Goal: Book appointment/travel/reservation

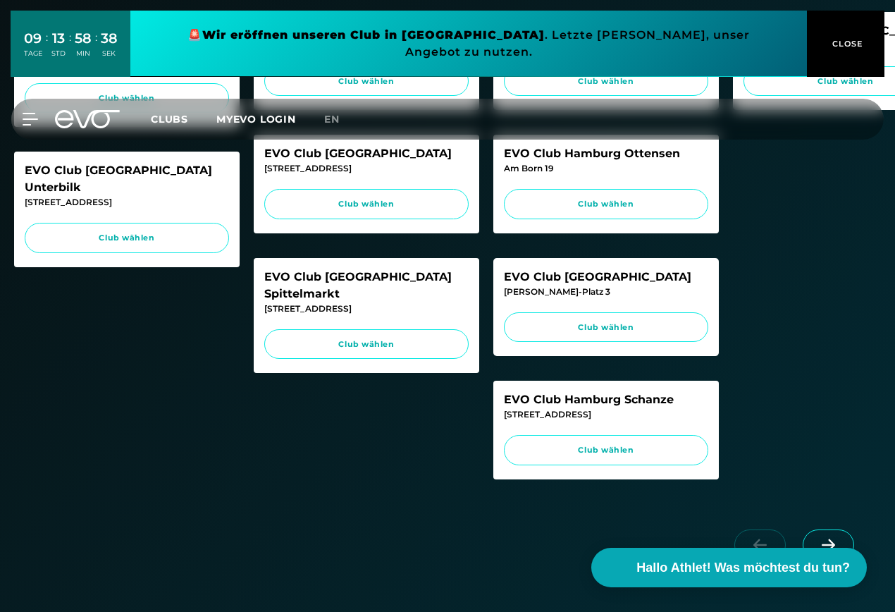
scroll to position [352, 0]
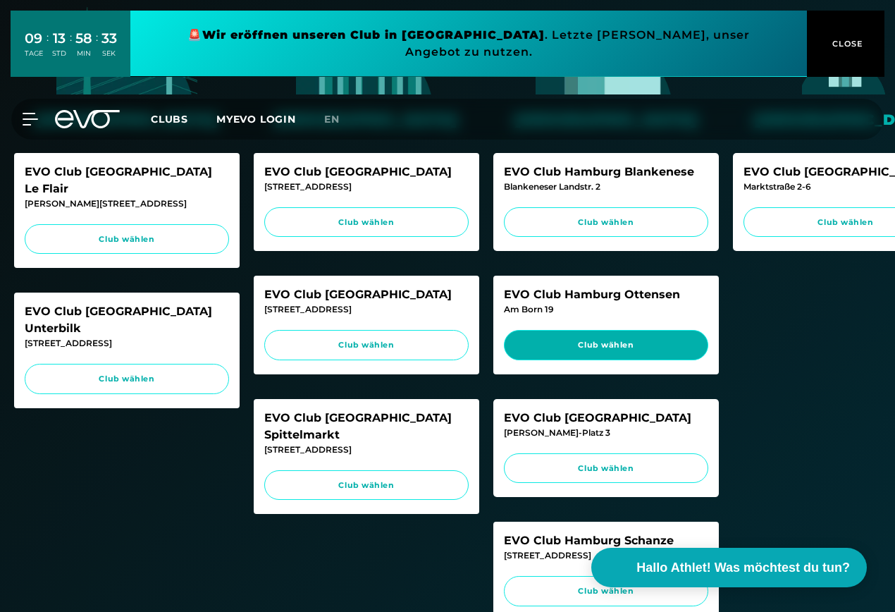
click at [639, 343] on span "Club wählen" at bounding box center [606, 345] width 178 height 12
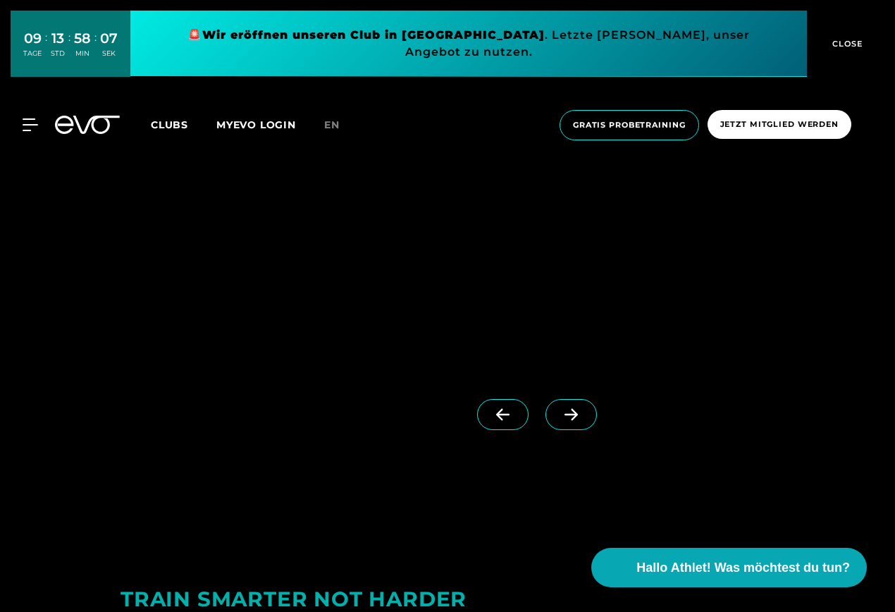
scroll to position [2115, 0]
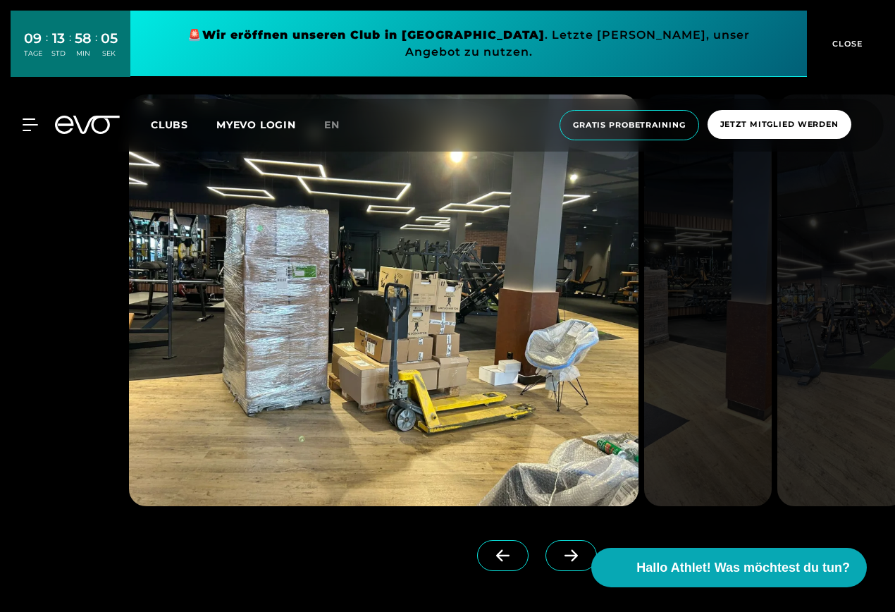
click at [565, 555] on icon at bounding box center [571, 555] width 13 height 12
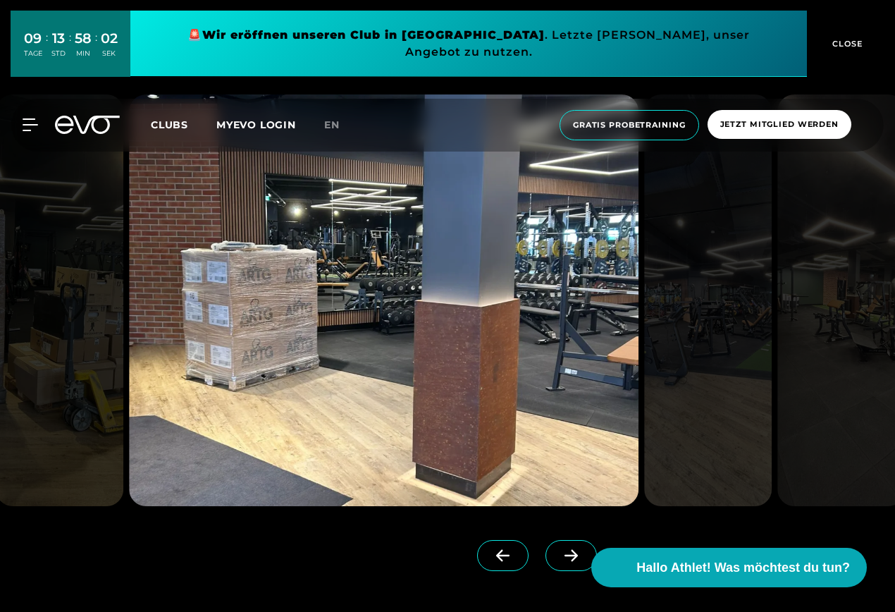
click at [565, 555] on icon at bounding box center [571, 555] width 13 height 12
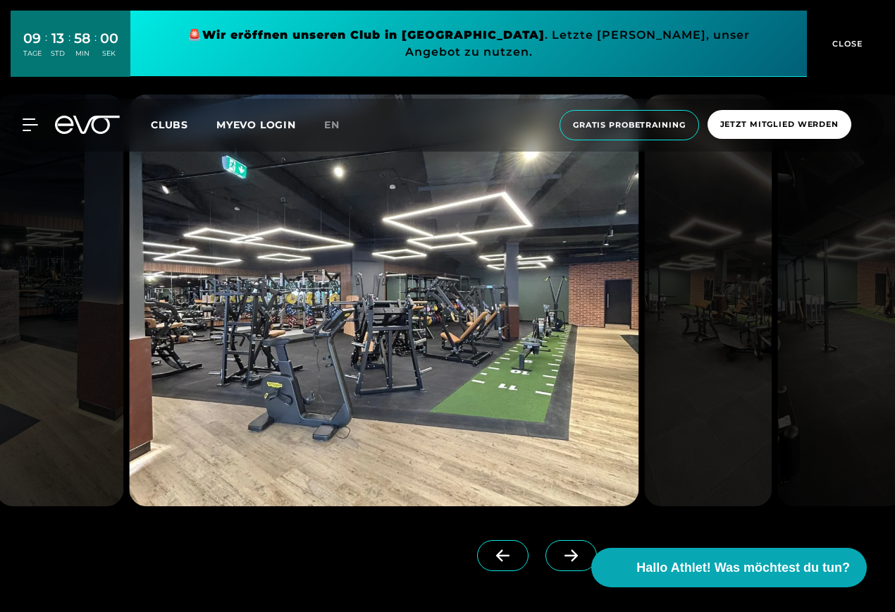
click at [565, 555] on icon at bounding box center [571, 555] width 13 height 12
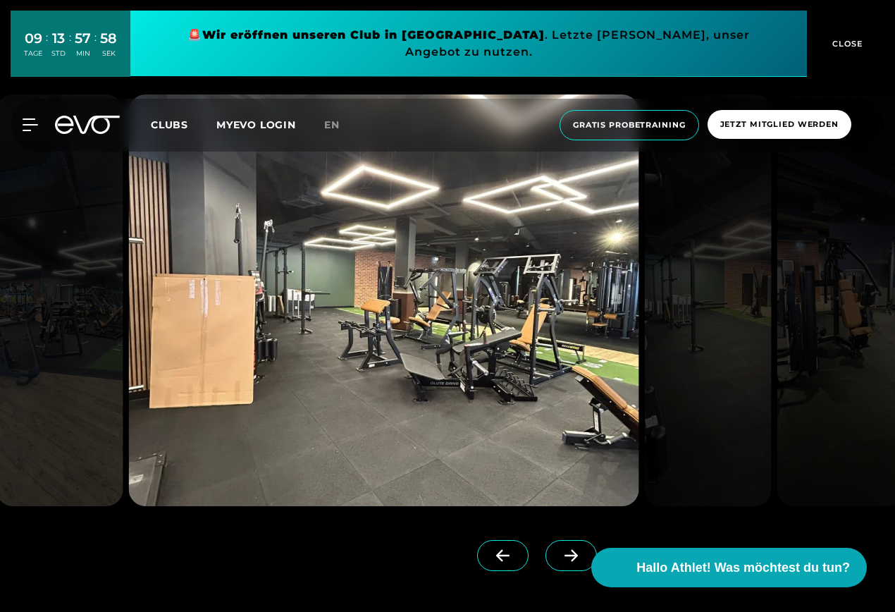
click at [565, 555] on icon at bounding box center [571, 555] width 13 height 12
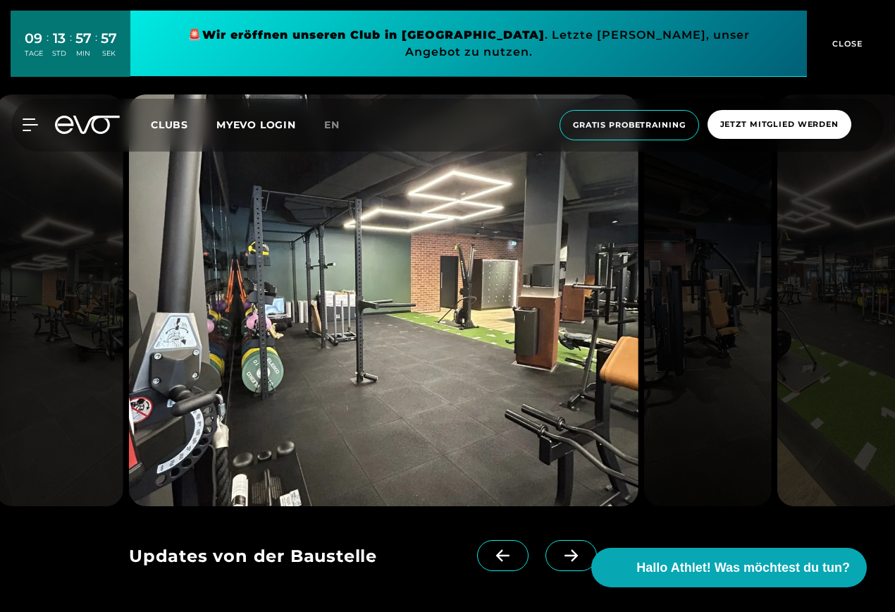
click at [565, 555] on icon at bounding box center [571, 555] width 13 height 12
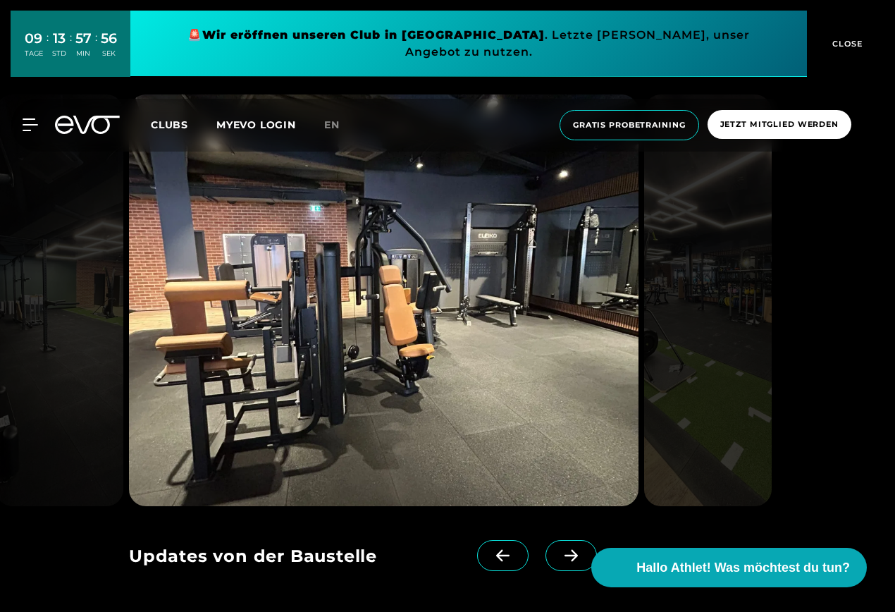
click at [565, 555] on icon at bounding box center [571, 555] width 13 height 12
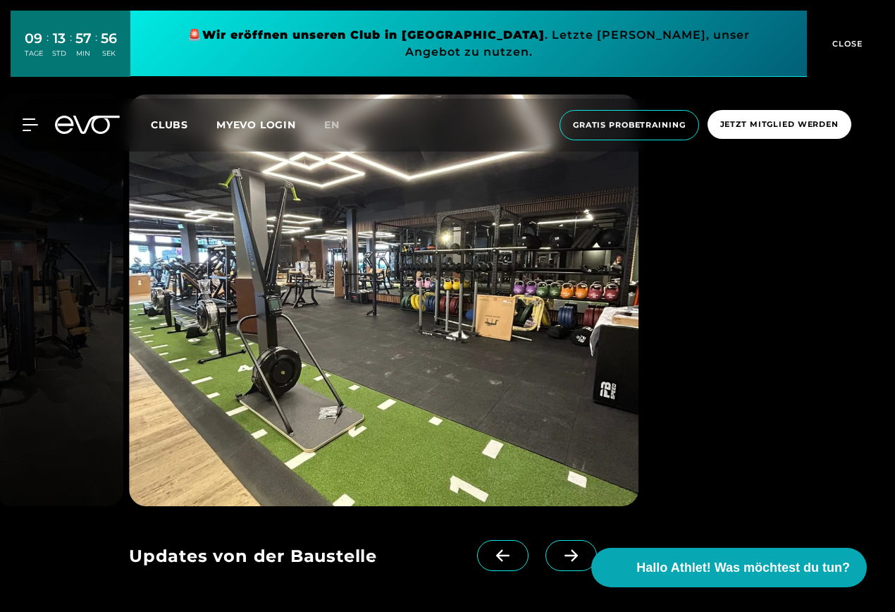
click at [565, 555] on icon at bounding box center [571, 555] width 13 height 12
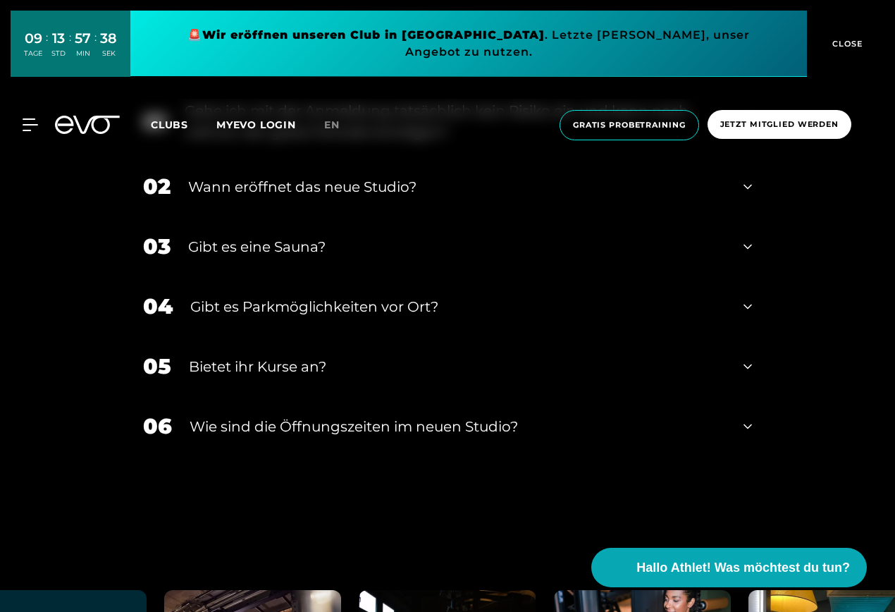
scroll to position [4793, 0]
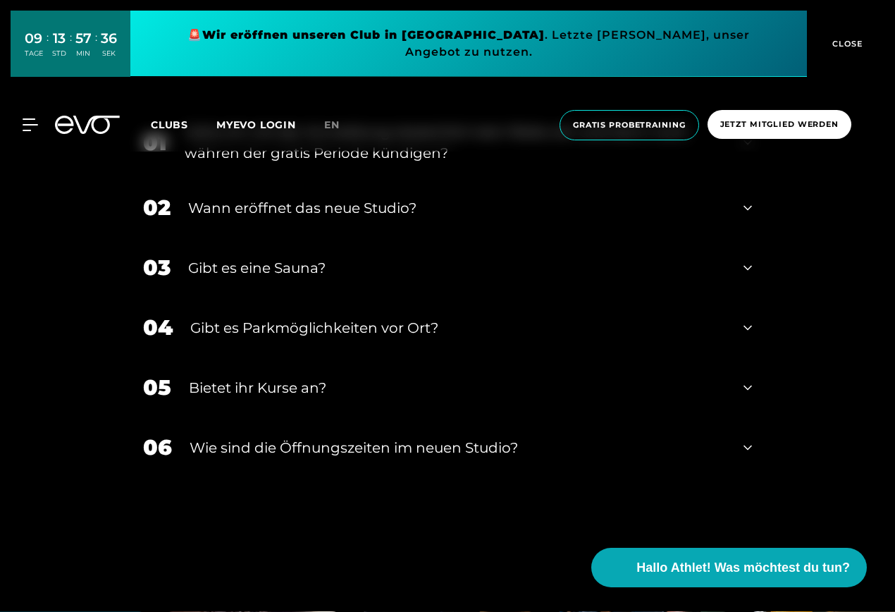
click at [748, 264] on icon at bounding box center [748, 267] width 8 height 17
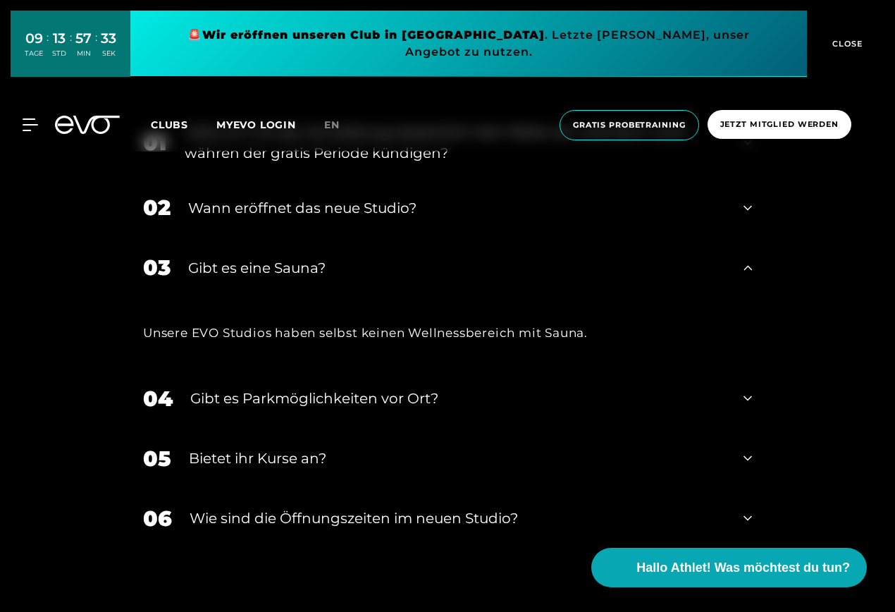
click at [748, 263] on icon at bounding box center [748, 267] width 8 height 17
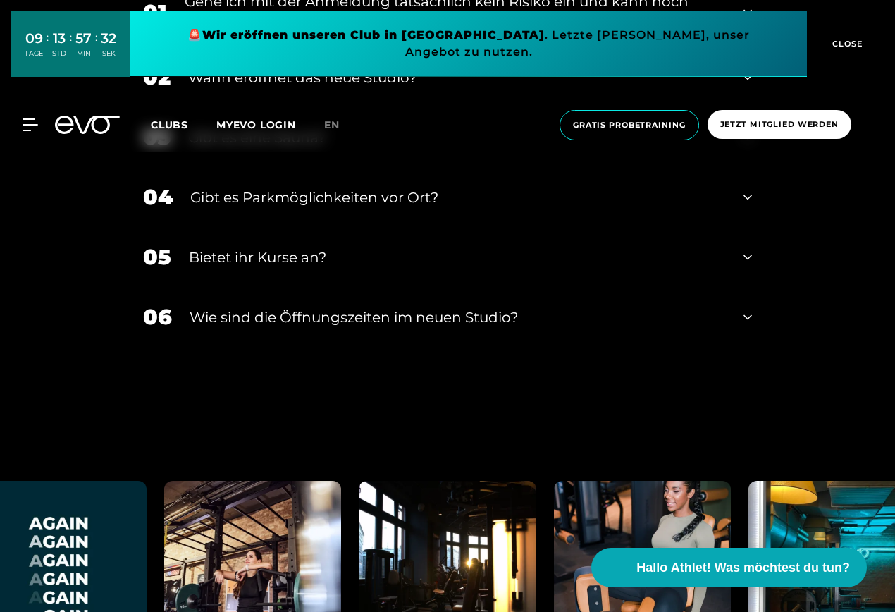
scroll to position [4934, 0]
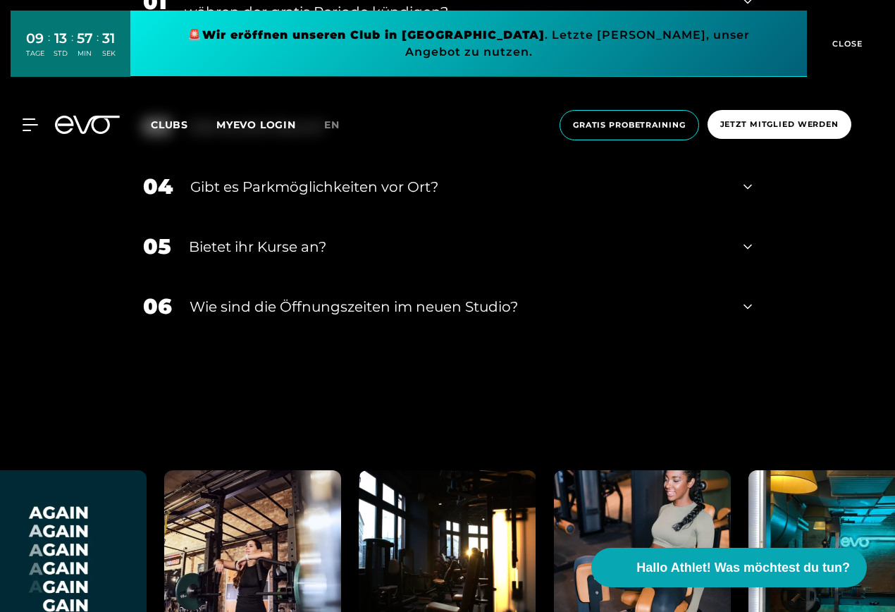
click at [750, 307] on icon at bounding box center [748, 306] width 8 height 17
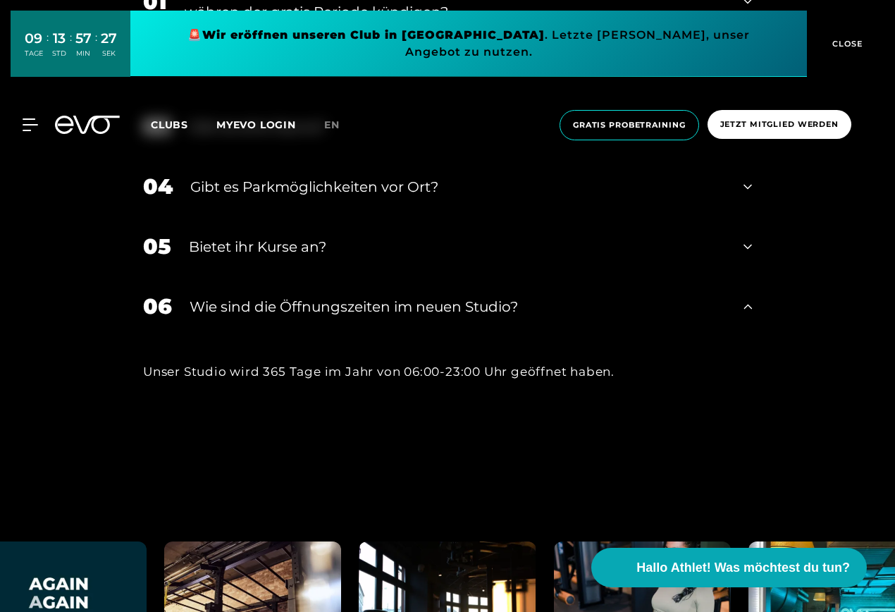
click at [750, 307] on icon at bounding box center [748, 306] width 8 height 17
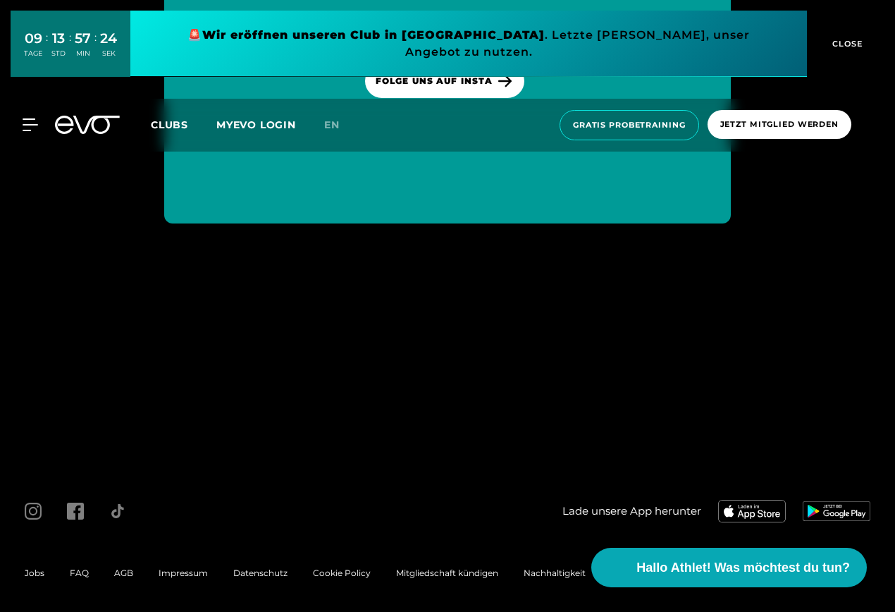
scroll to position [5752, 0]
